Goal: Check status

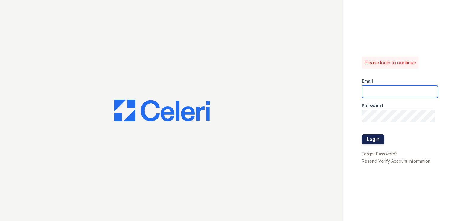
type input "[EMAIL_ADDRESS][DOMAIN_NAME]"
click at [376, 141] on button "Login" at bounding box center [373, 139] width 22 height 10
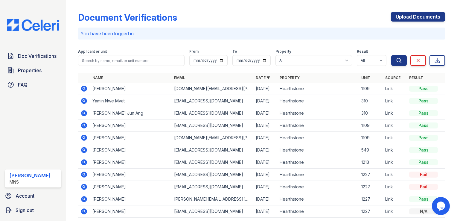
drag, startPoint x: 109, startPoint y: 54, endPoint x: 108, endPoint y: 60, distance: 6.0
click at [109, 54] on div "Applicant or unit" at bounding box center [131, 52] width 107 height 6
click at [108, 60] on input "search" at bounding box center [131, 60] width 107 height 11
type input "han"
click at [391, 55] on button "Search" at bounding box center [399, 60] width 16 height 11
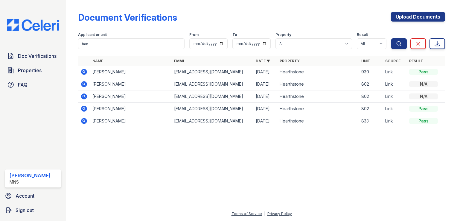
click at [84, 71] on icon at bounding box center [83, 71] width 1 height 1
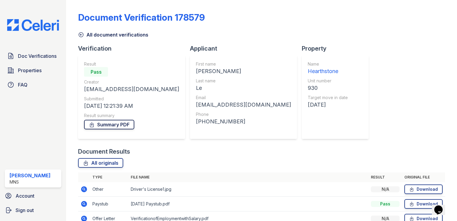
click at [109, 124] on link "Summary PDF" at bounding box center [109, 125] width 50 height 10
